Goal: Task Accomplishment & Management: Use online tool/utility

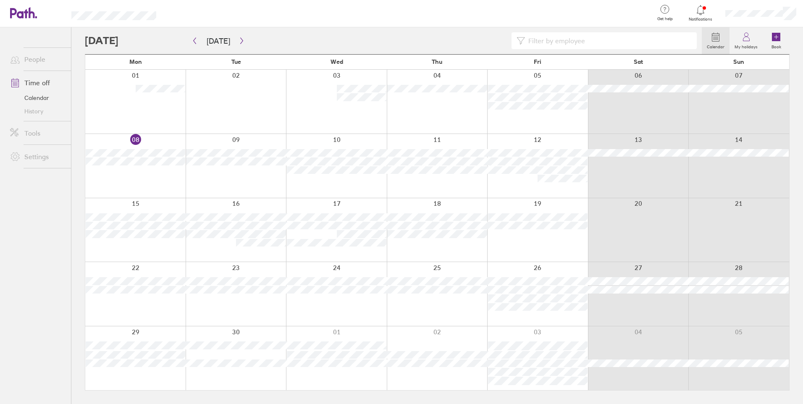
click at [703, 8] on icon at bounding box center [700, 10] width 10 height 10
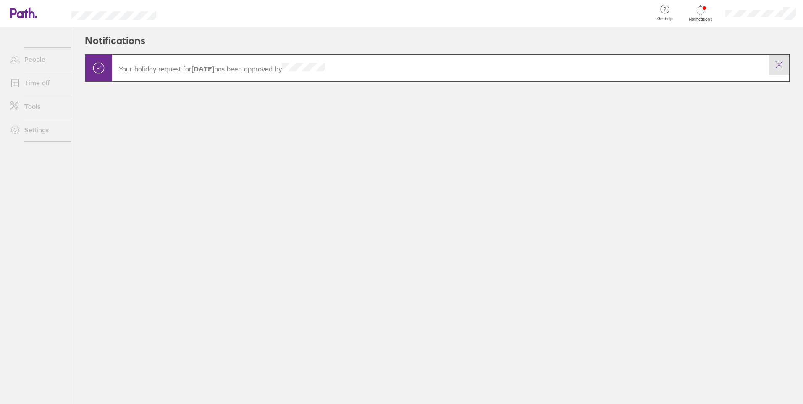
click at [773, 62] on button at bounding box center [779, 65] width 20 height 20
click at [784, 73] on button at bounding box center [779, 65] width 20 height 20
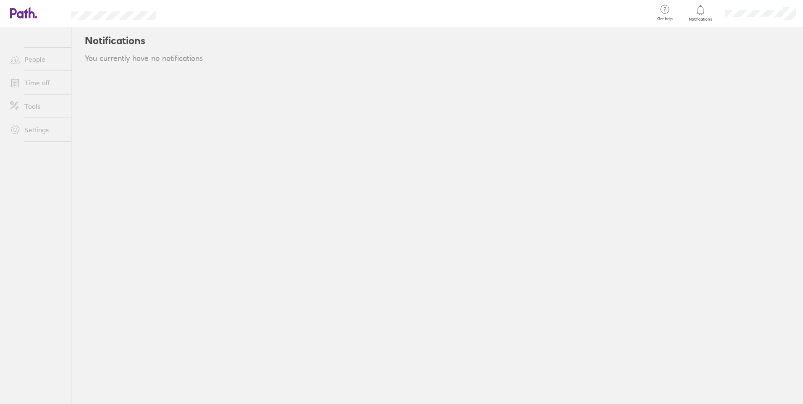
click at [39, 87] on link "Time off" at bounding box center [37, 82] width 68 height 17
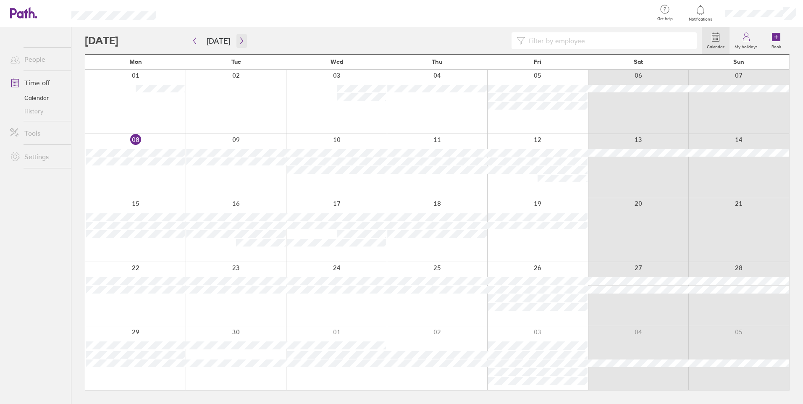
click at [243, 39] on button "button" at bounding box center [241, 41] width 10 height 14
